Goal: Navigation & Orientation: Find specific page/section

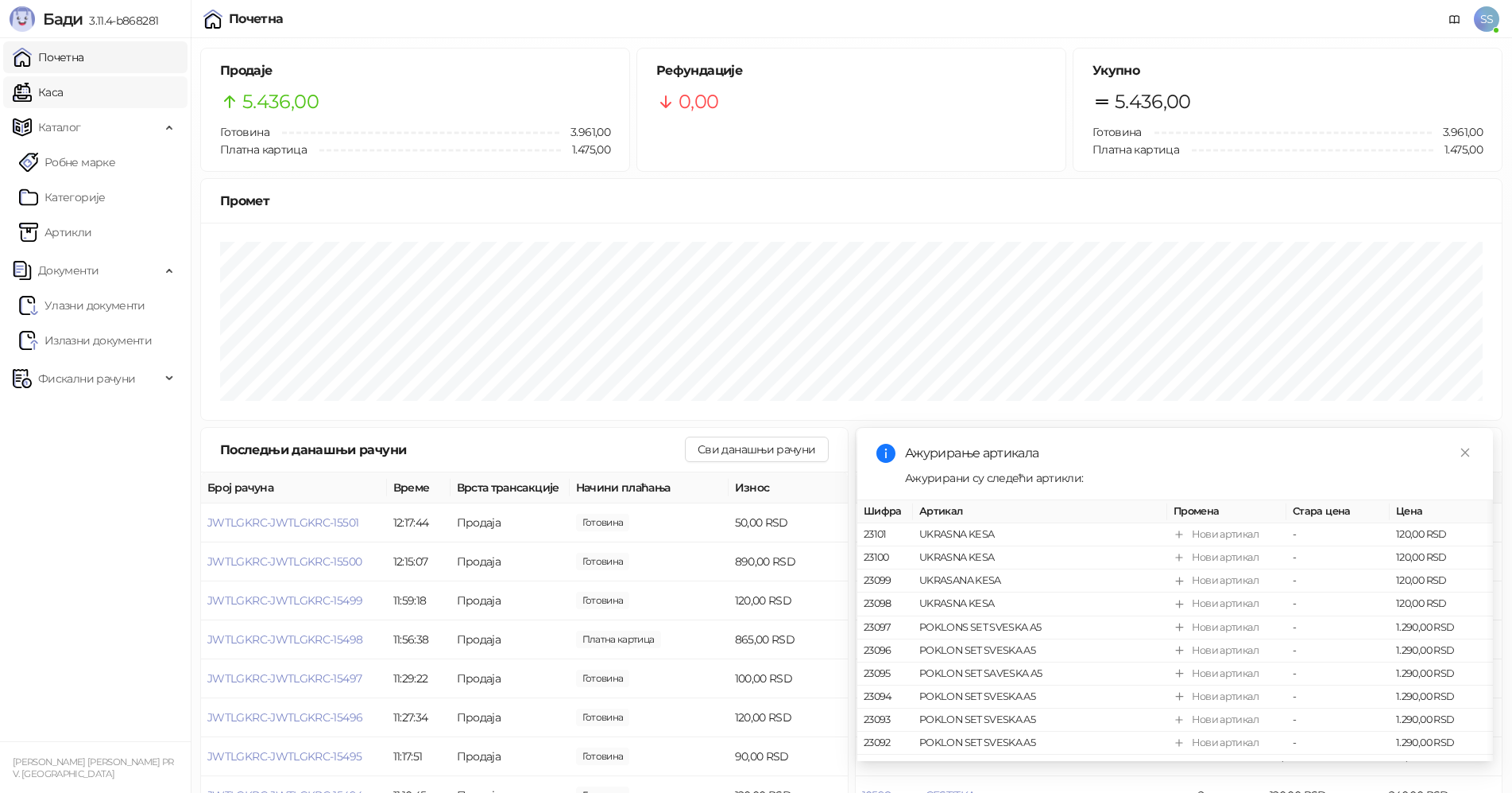
click at [62, 98] on link "Каса" at bounding box center [38, 92] width 51 height 32
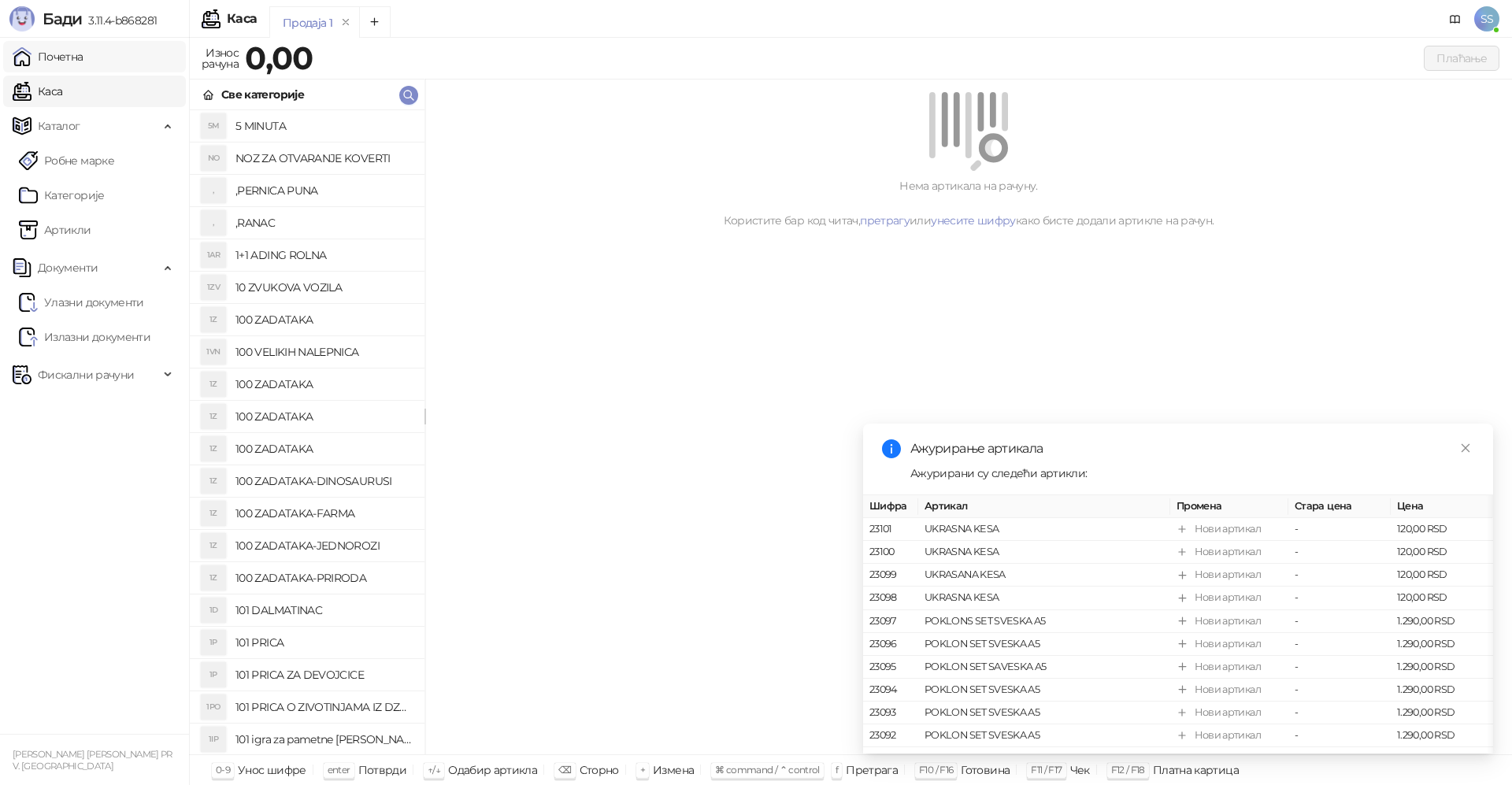
click at [83, 62] on link "Почетна" at bounding box center [48, 57] width 71 height 31
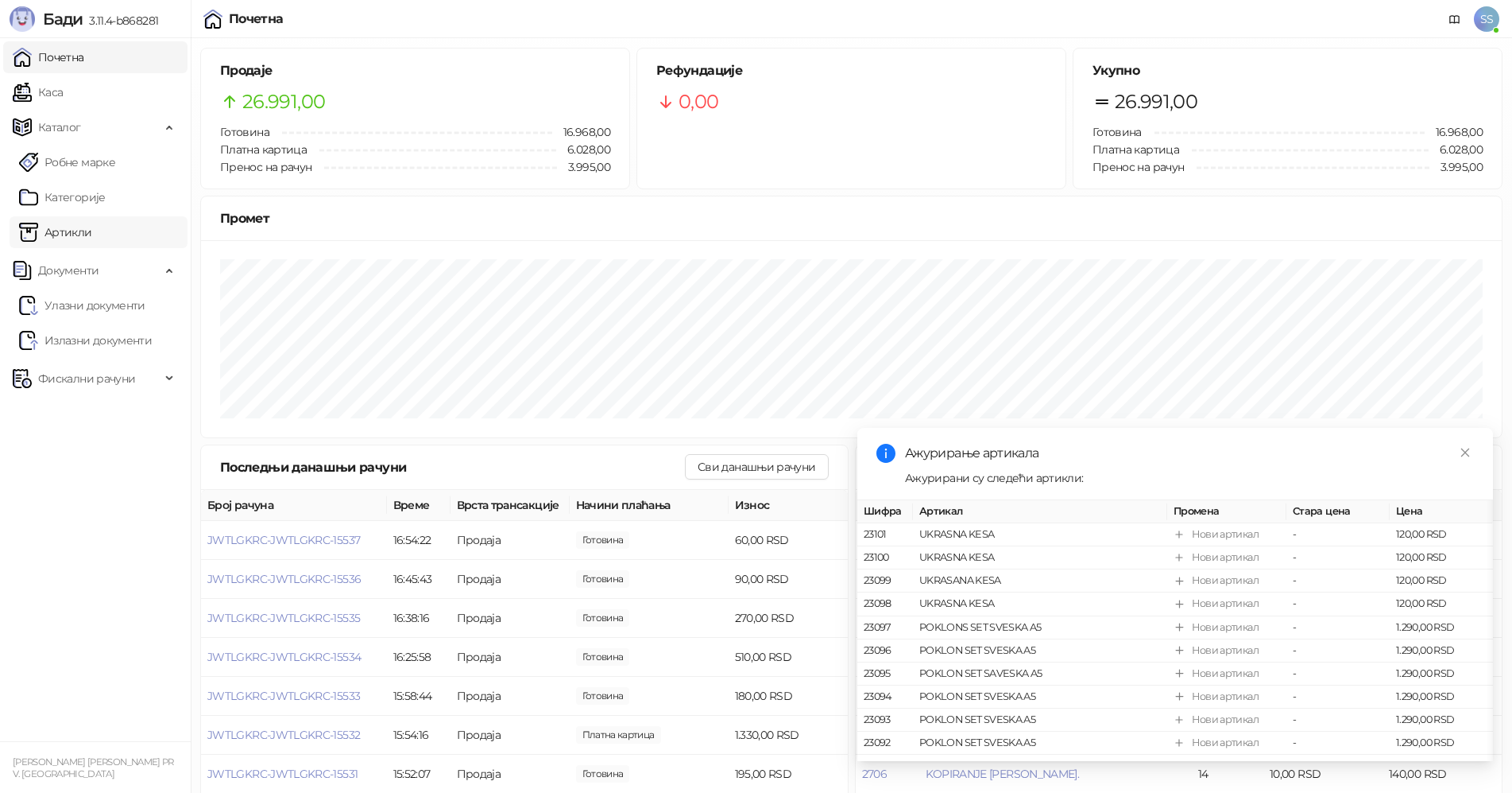
click at [92, 231] on link "Артикли" at bounding box center [55, 232] width 73 height 32
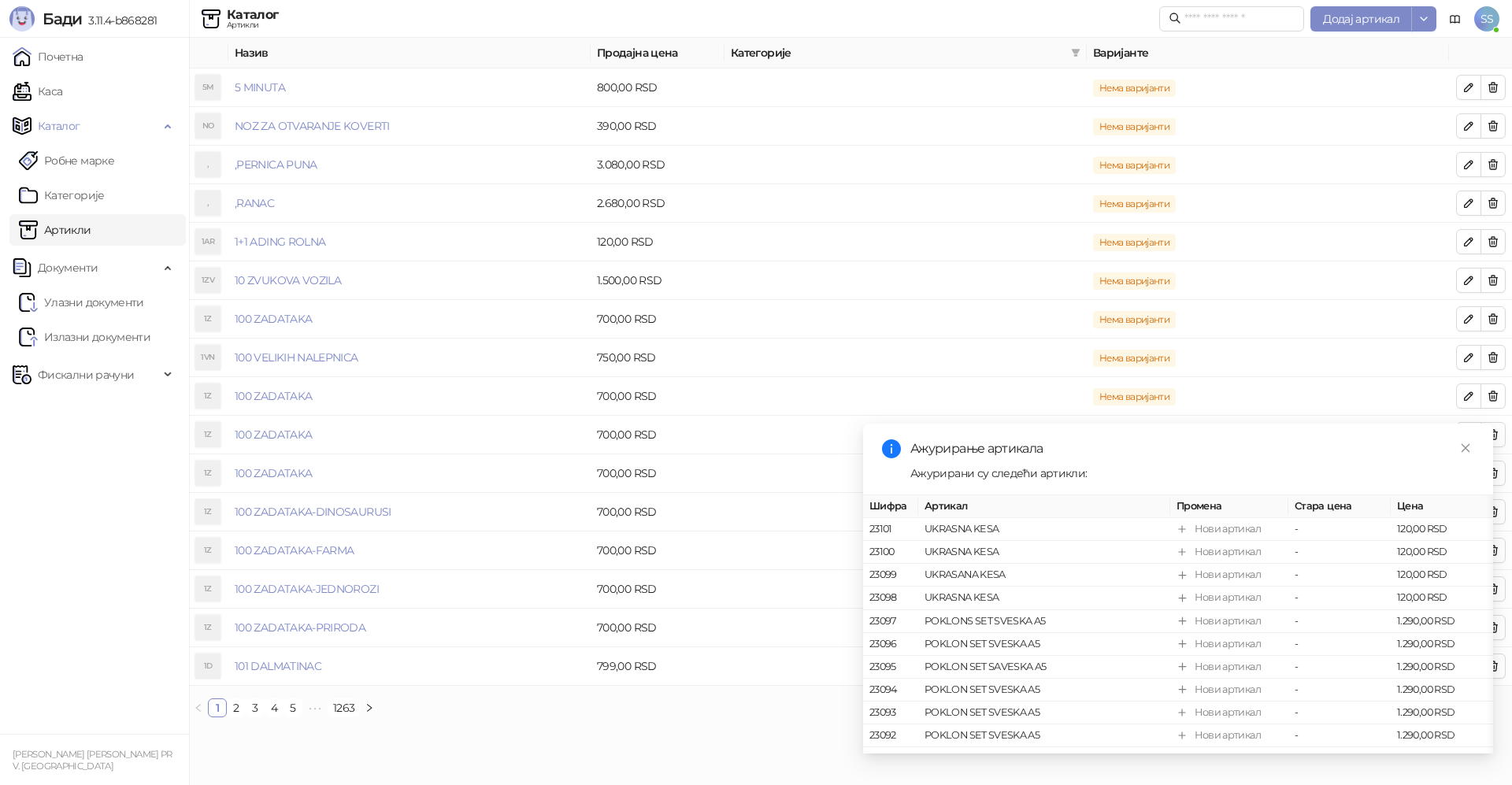
click at [82, 74] on ul "Почетна [PERSON_NAME] Робне марке [PERSON_NAME] Документи Улазни документи Изла…" at bounding box center [94, 385] width 189 height 696
click at [83, 60] on link "Почетна" at bounding box center [48, 57] width 71 height 31
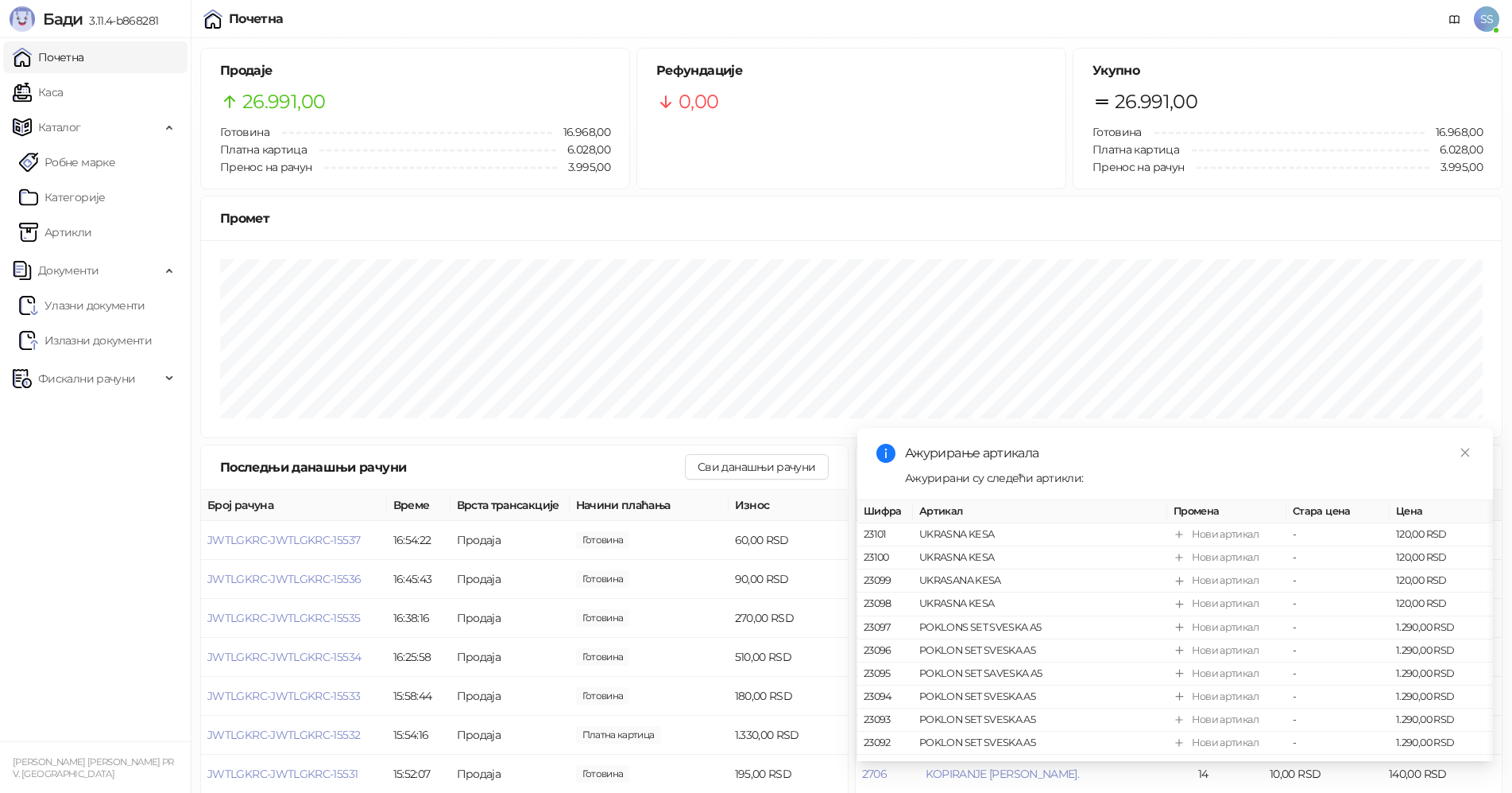
click at [13, 42] on link "Почетна" at bounding box center [49, 57] width 71 height 32
